Goal: Find contact information: Find contact information

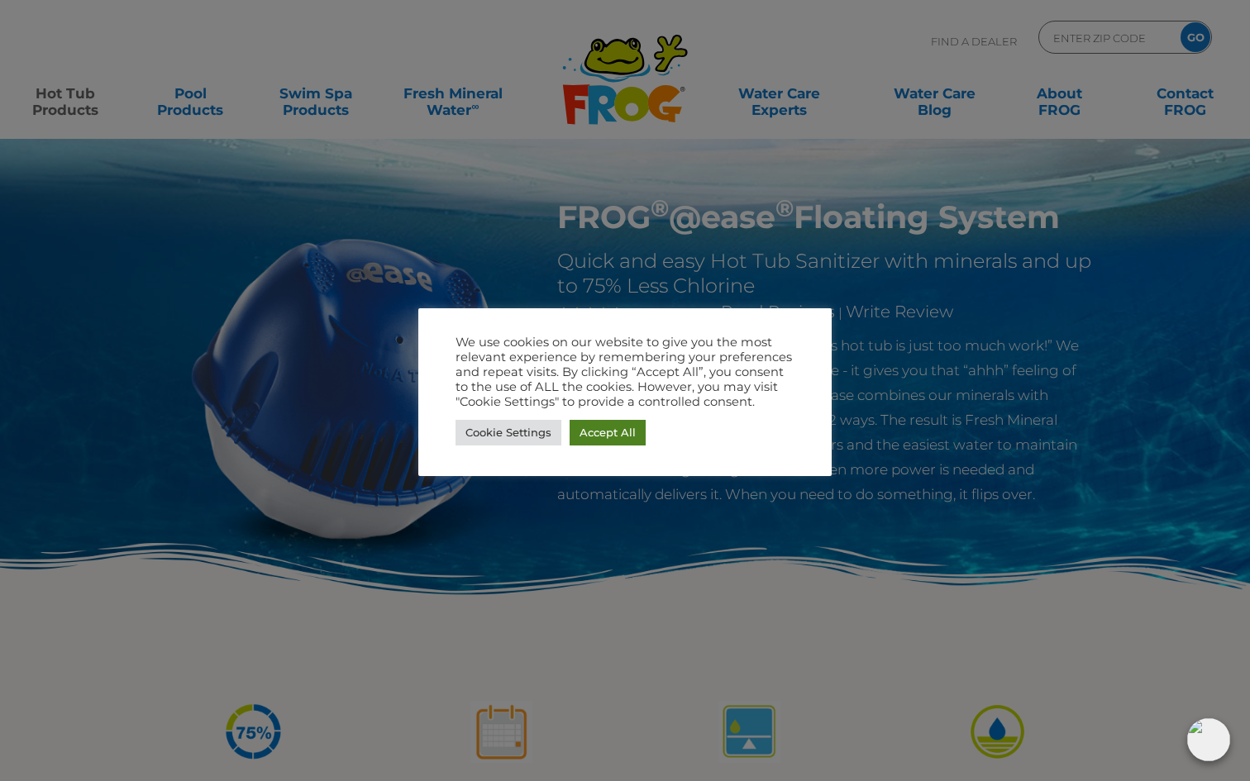
click at [607, 428] on link "Accept All" at bounding box center [607, 433] width 76 height 26
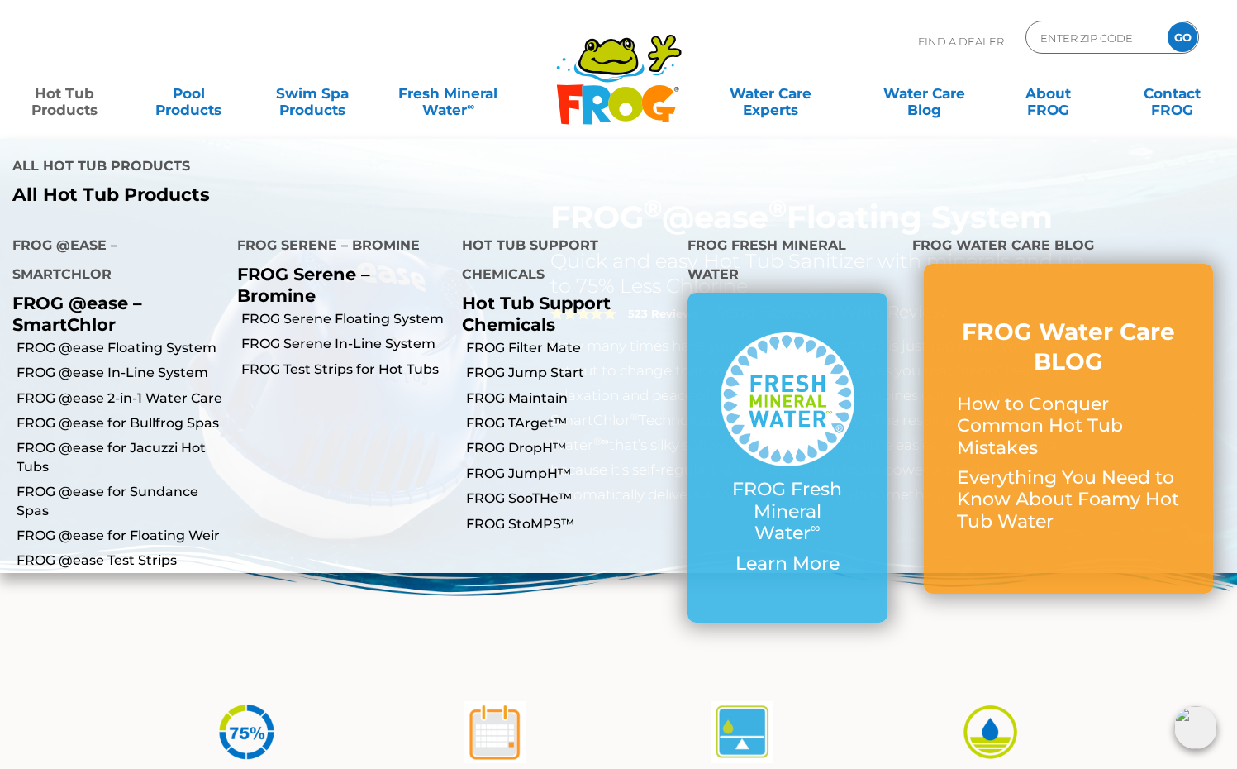
click at [70, 99] on link "Hot Tub Products" at bounding box center [65, 93] width 97 height 33
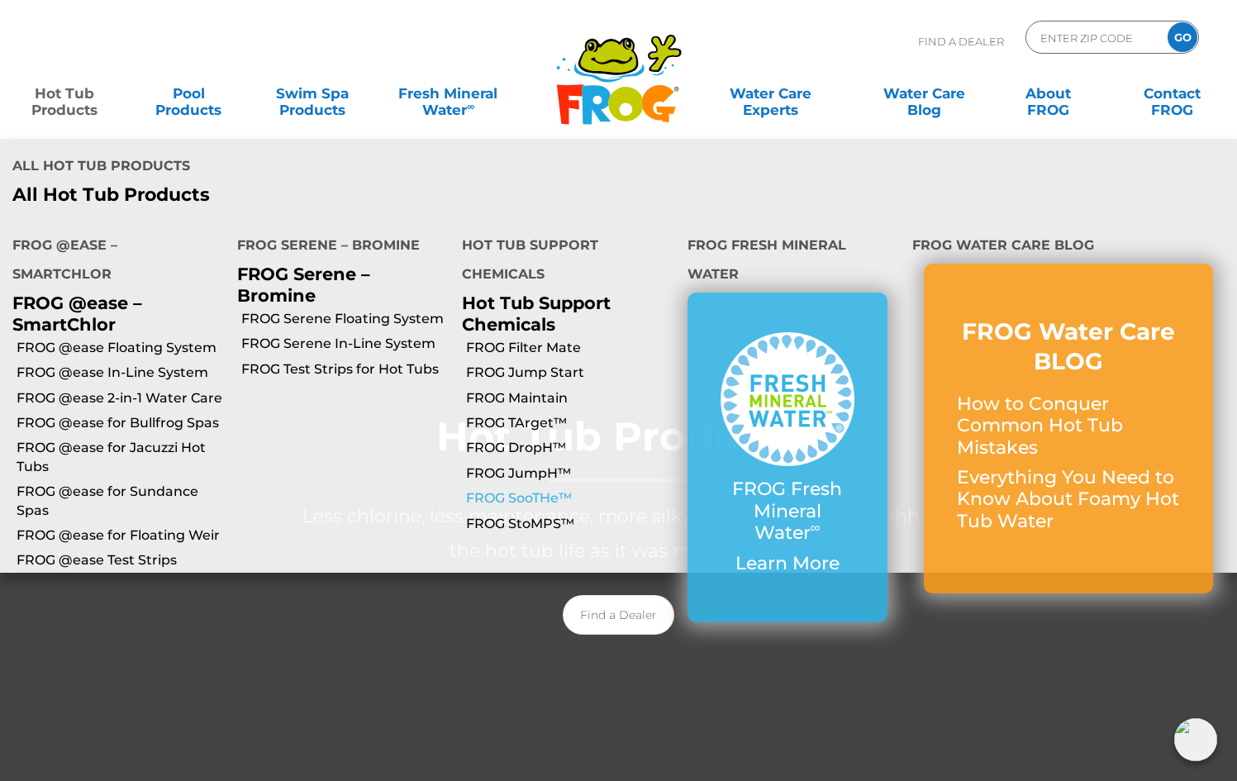
click at [485, 489] on link "FROG SooTHe™" at bounding box center [570, 498] width 208 height 18
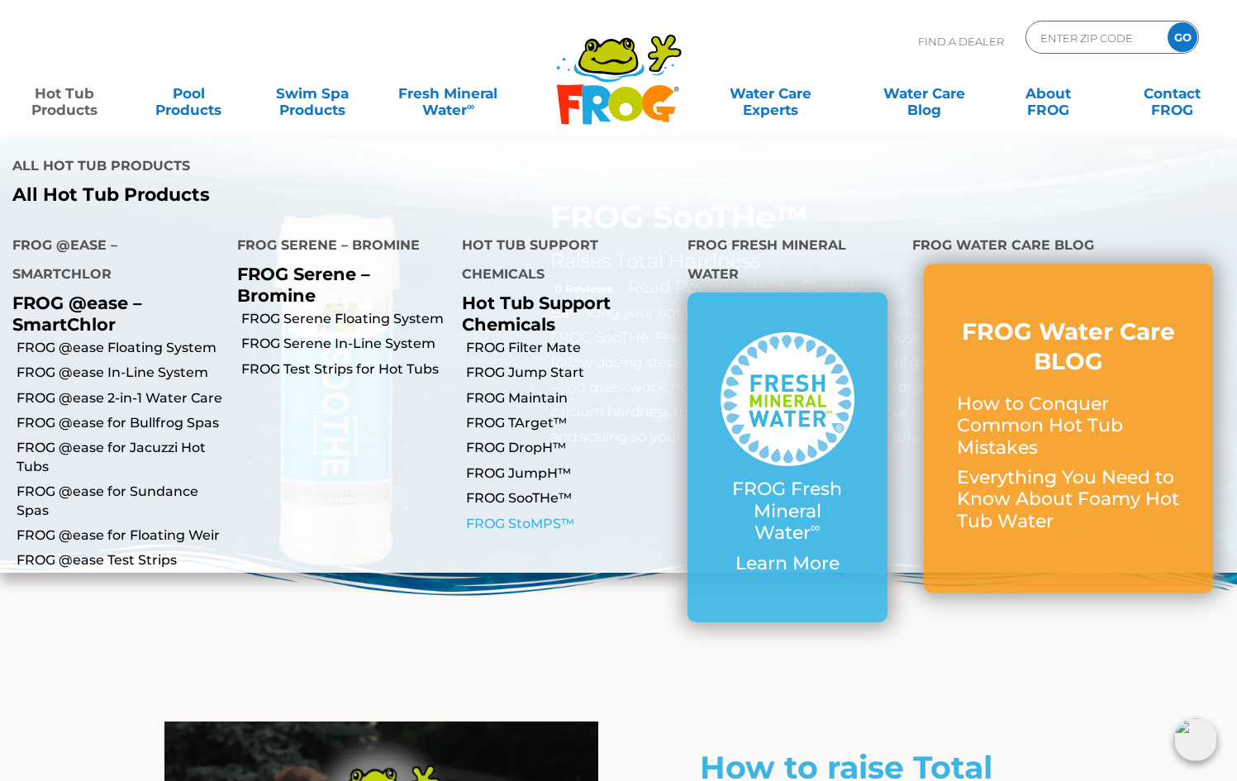
click at [515, 515] on link "FROG StoMPS™" at bounding box center [570, 524] width 208 height 18
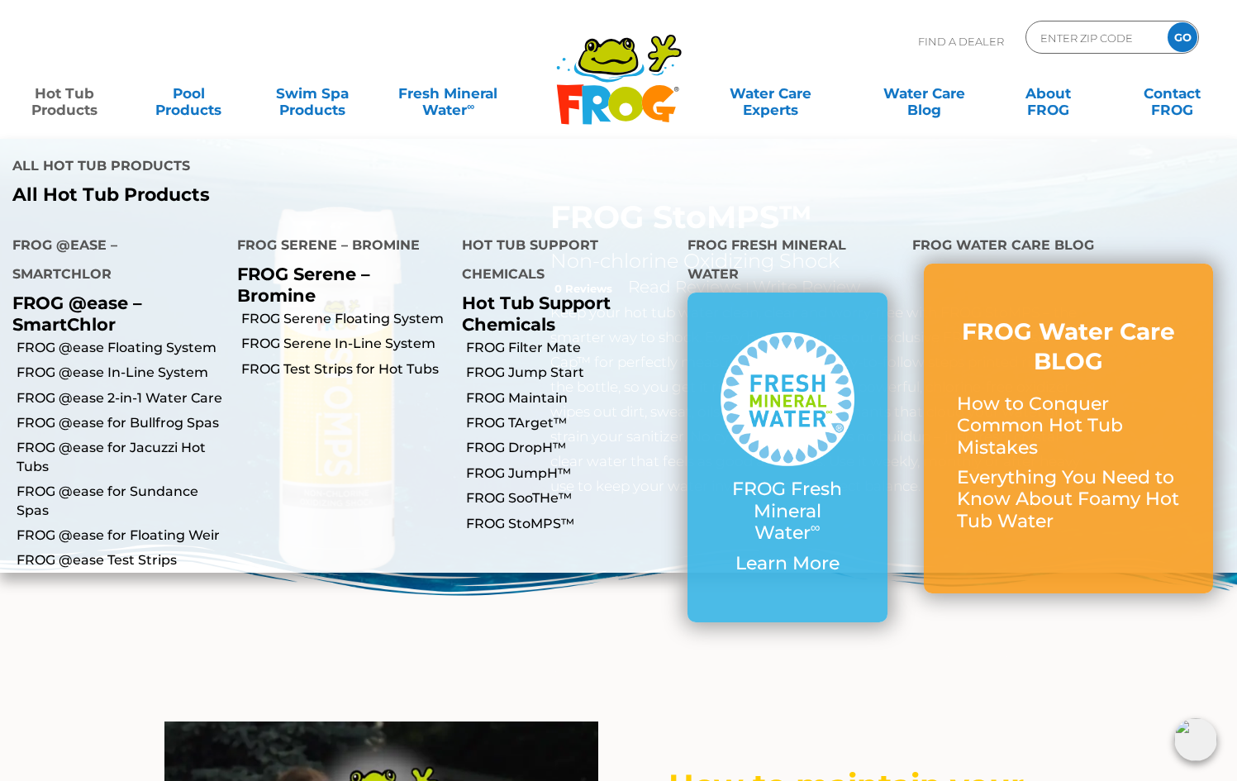
click at [69, 93] on link "Hot Tub Products" at bounding box center [65, 93] width 97 height 33
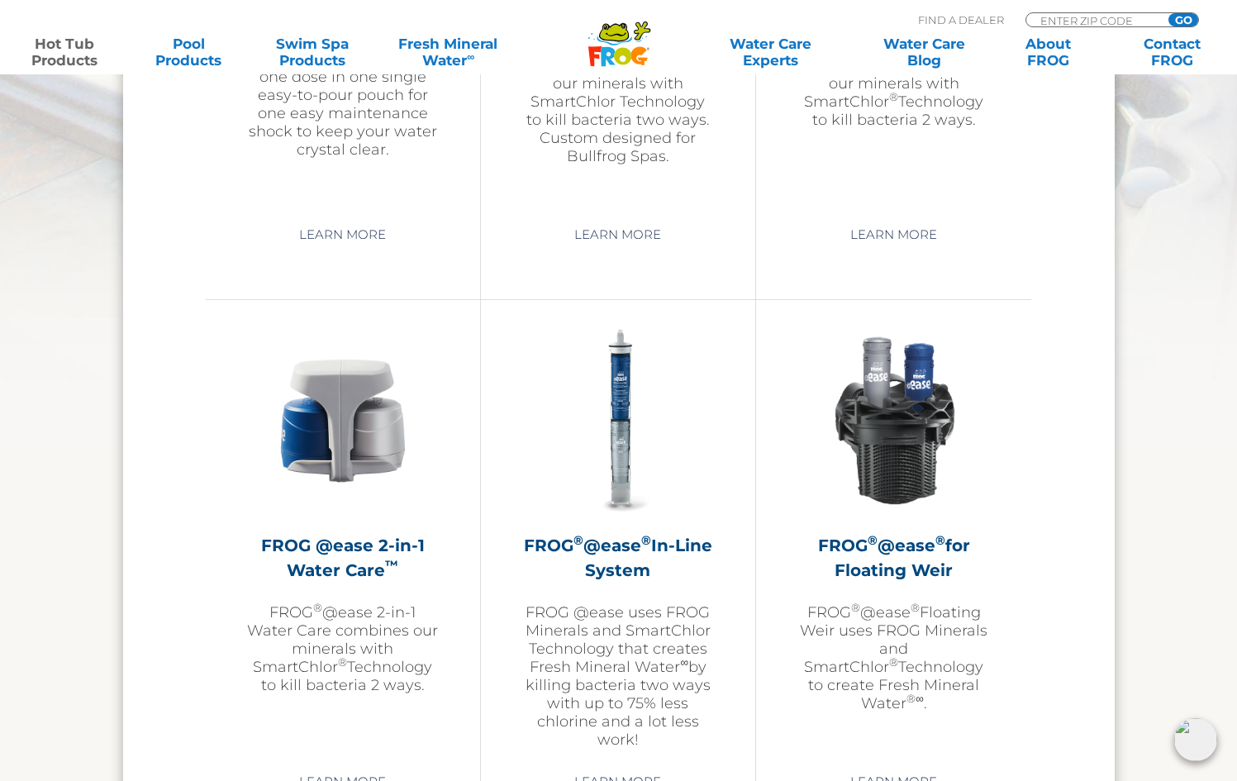
scroll to position [2188, 0]
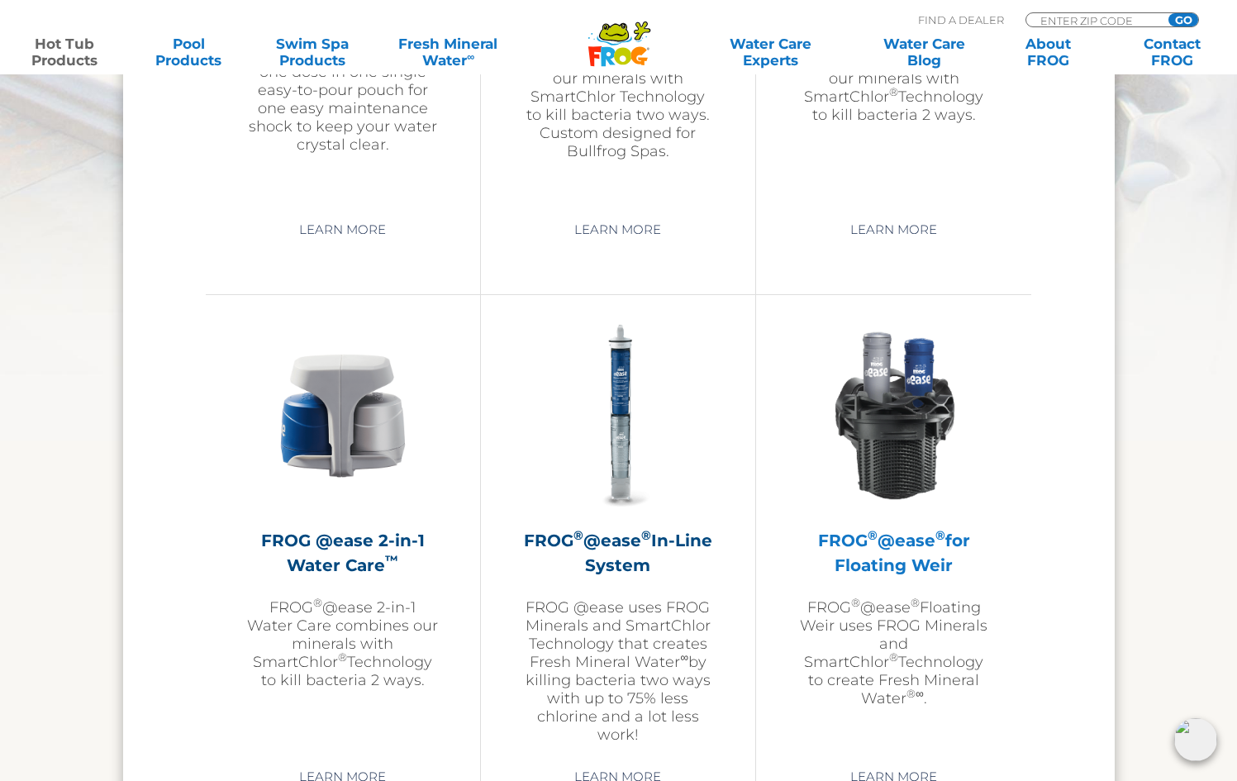
click at [848, 553] on h2 "FROG ® @ease ® for Floating Weir" at bounding box center [893, 553] width 193 height 50
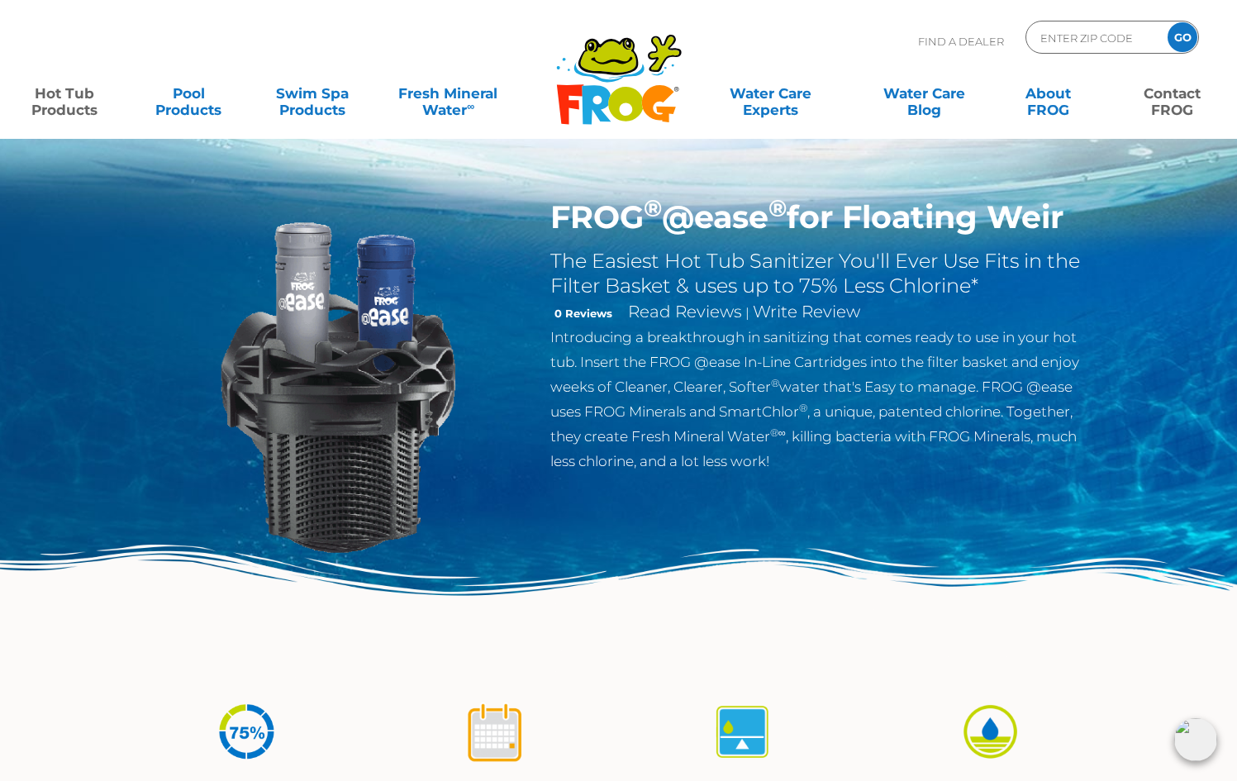
click at [1184, 97] on link "Contact FROG" at bounding box center [1172, 93] width 97 height 33
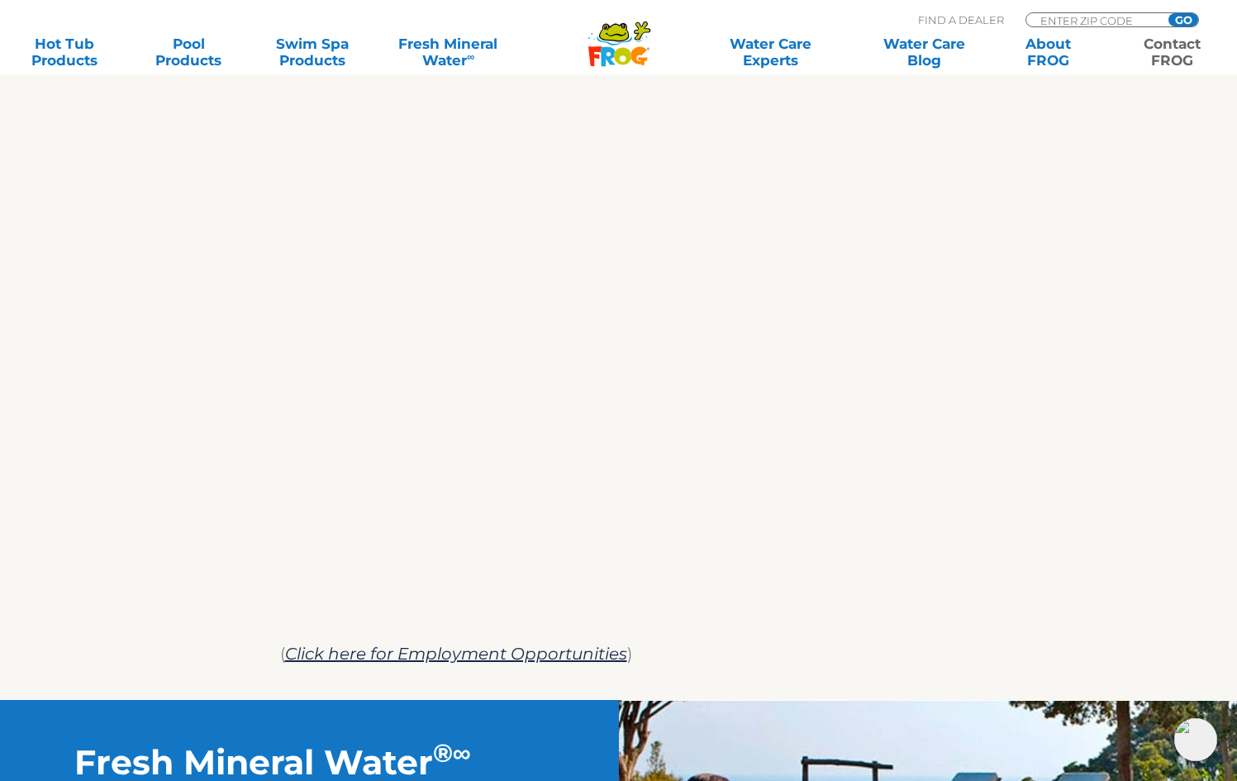
scroll to position [814, 0]
